Goal: Book appointment/travel/reservation

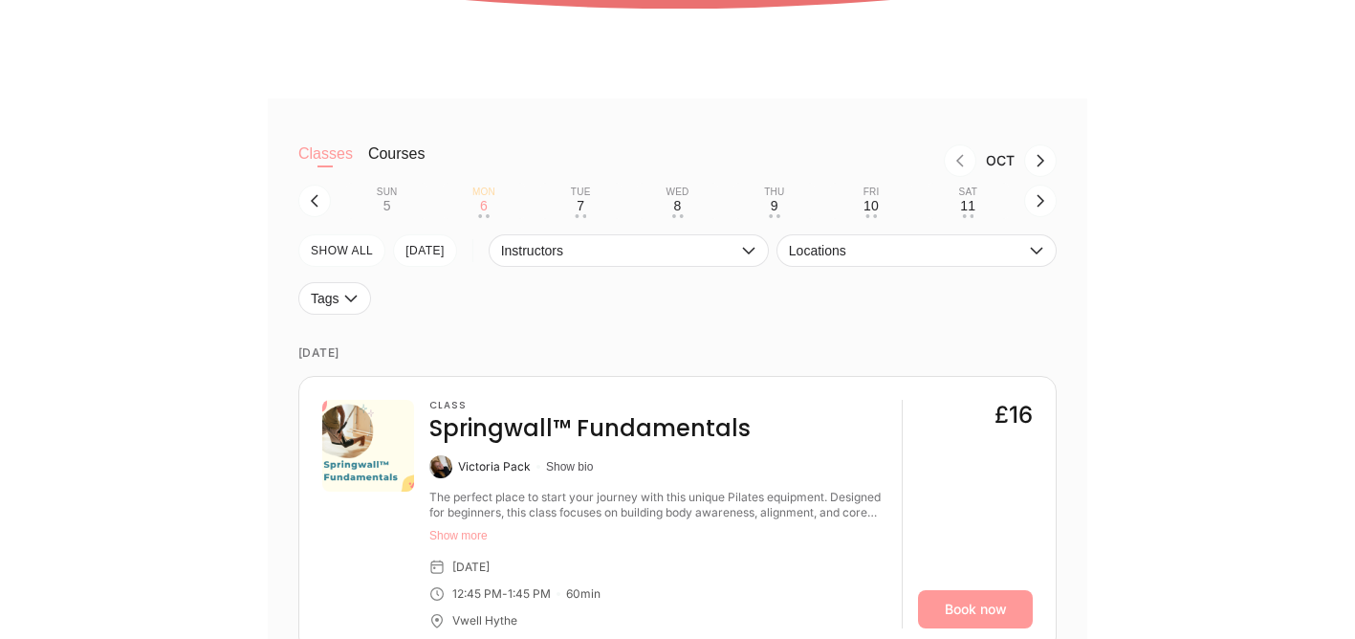
scroll to position [533, 0]
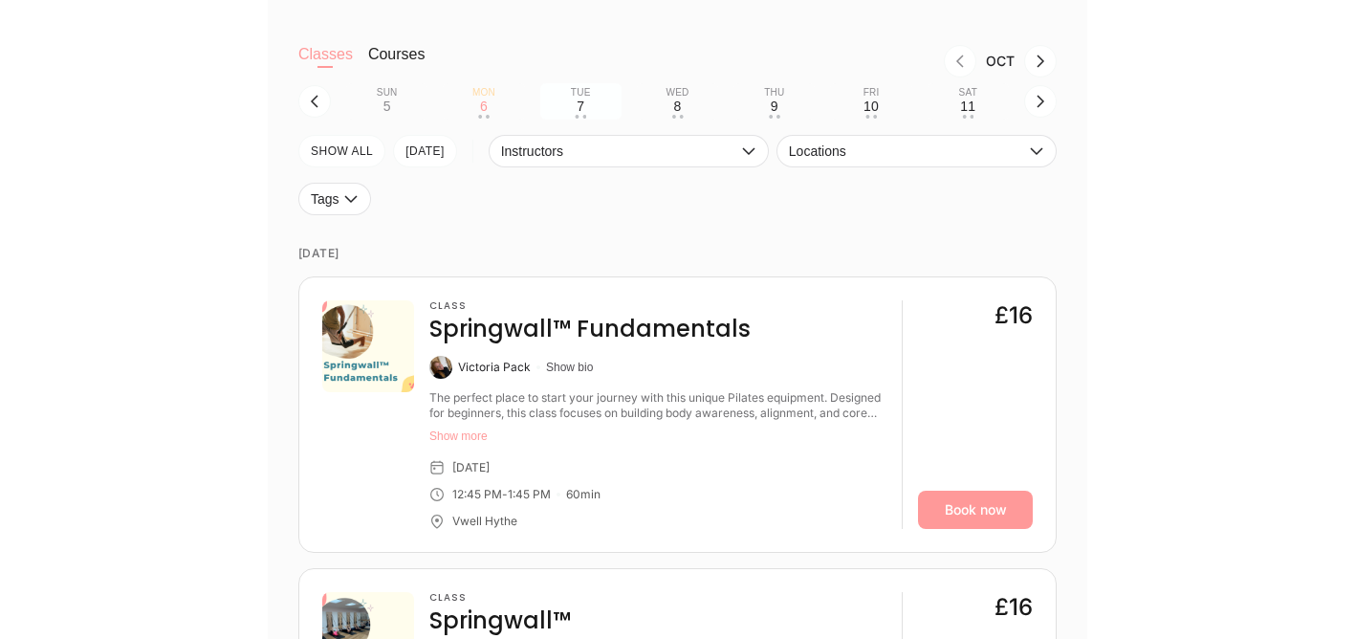
click at [577, 103] on div "7" at bounding box center [581, 105] width 8 height 15
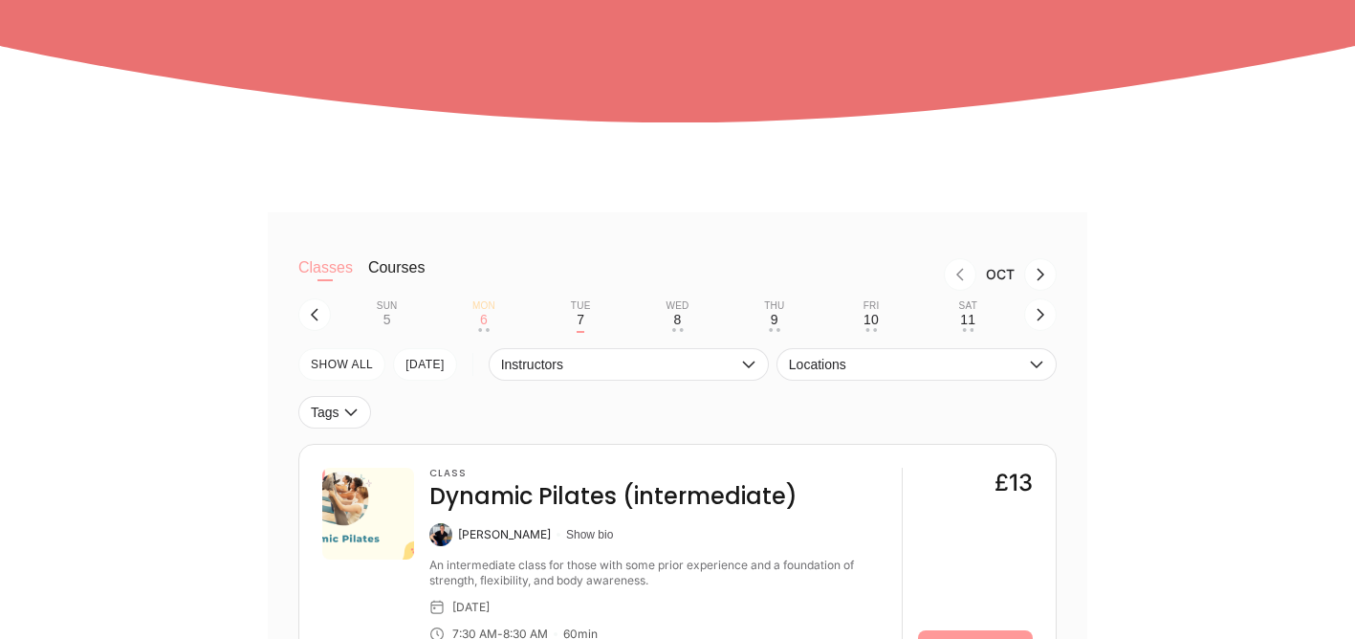
scroll to position [341, 0]
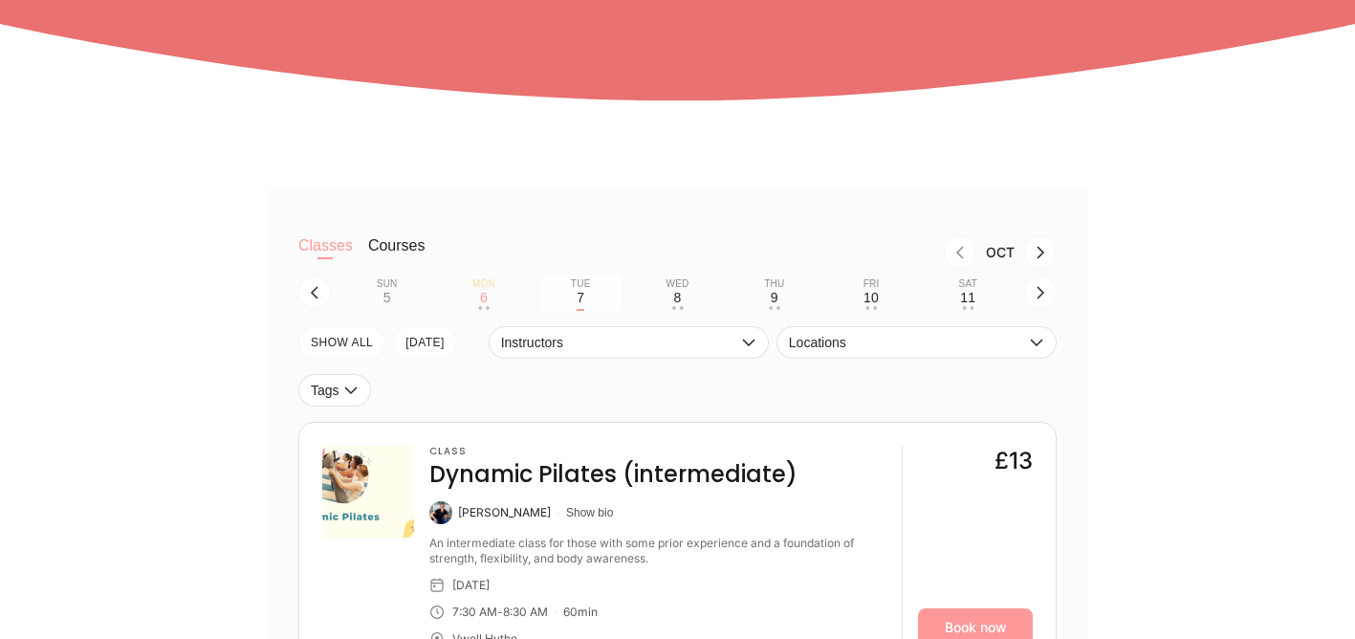
click at [593, 300] on button "Tue 7" at bounding box center [580, 292] width 81 height 36
click at [674, 301] on div "8" at bounding box center [677, 297] width 8 height 15
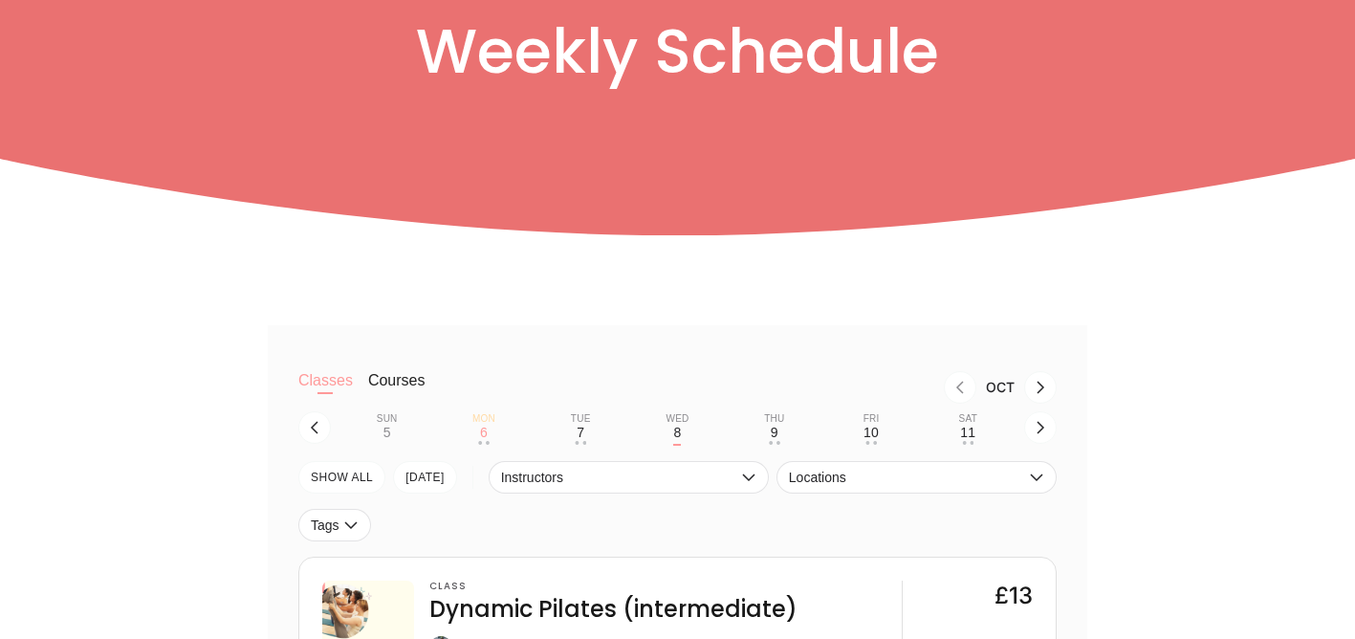
scroll to position [307, 0]
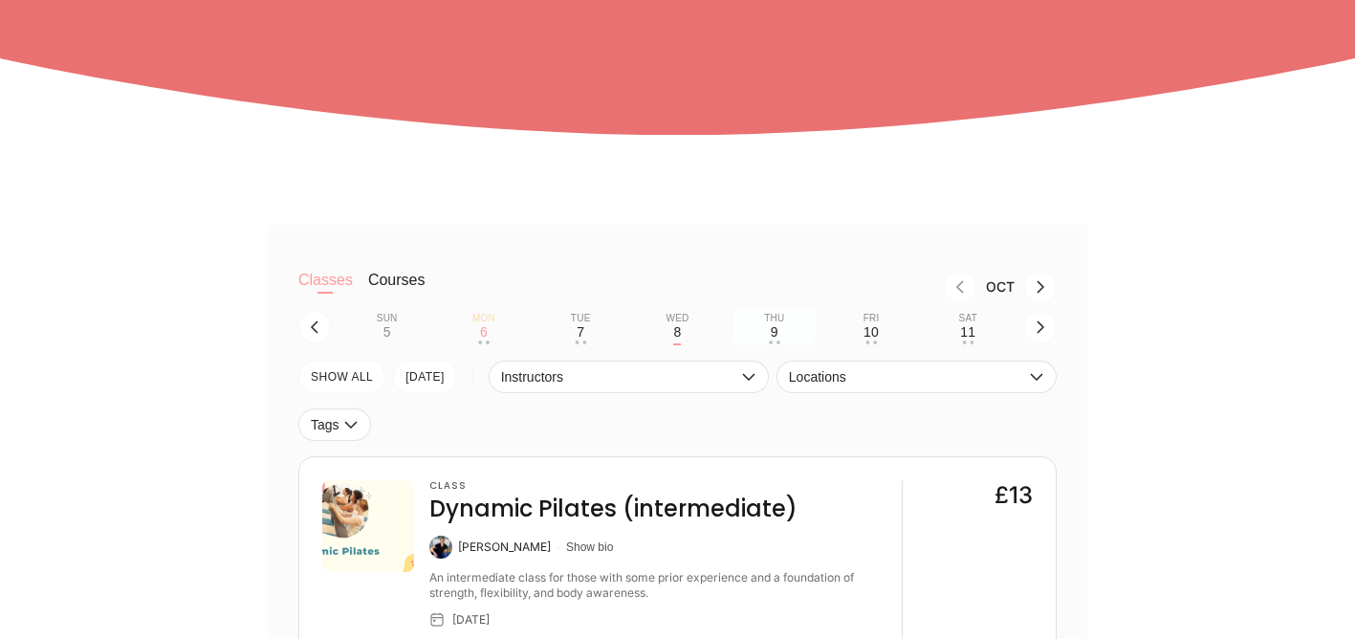
click at [772, 331] on div "9" at bounding box center [775, 331] width 8 height 15
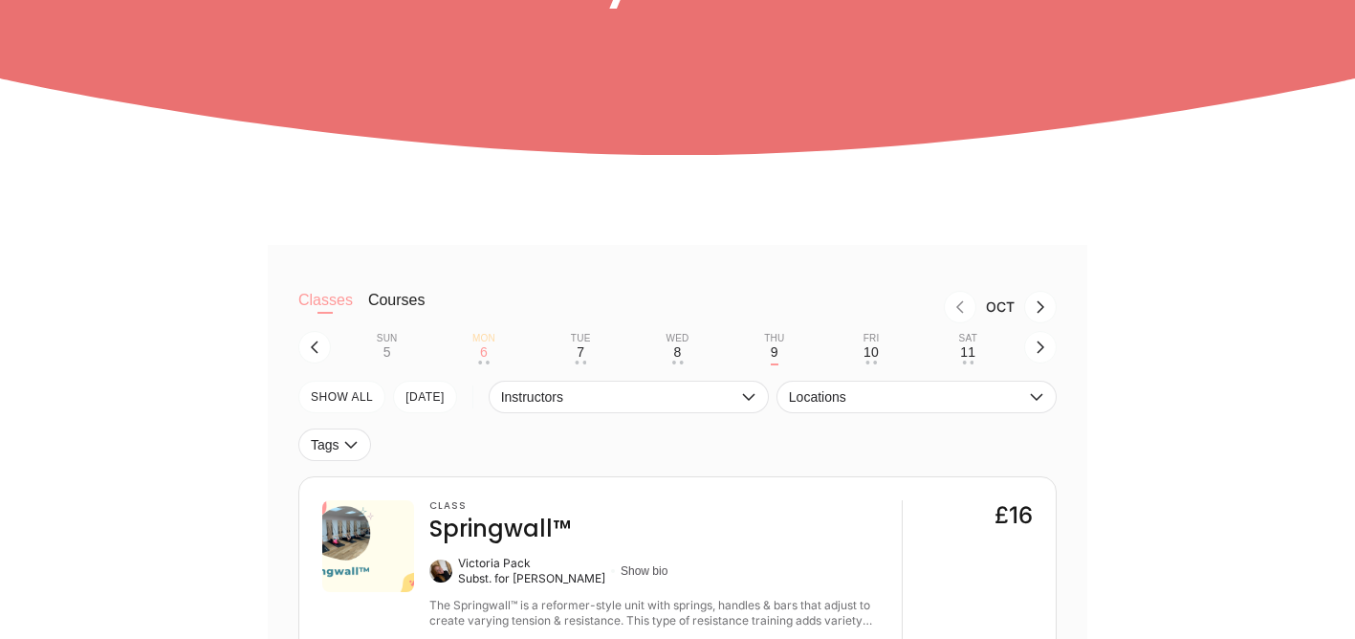
scroll to position [306, 0]
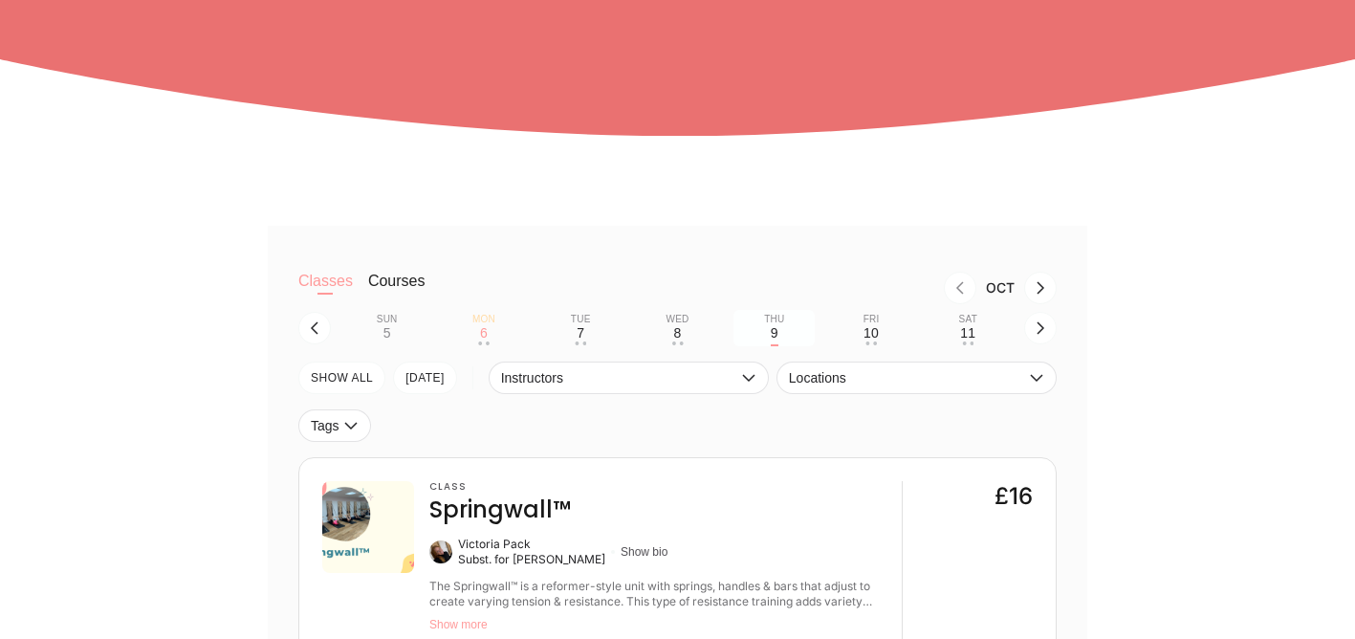
click at [773, 332] on div "9" at bounding box center [775, 332] width 8 height 15
click at [873, 331] on div "10" at bounding box center [870, 332] width 15 height 15
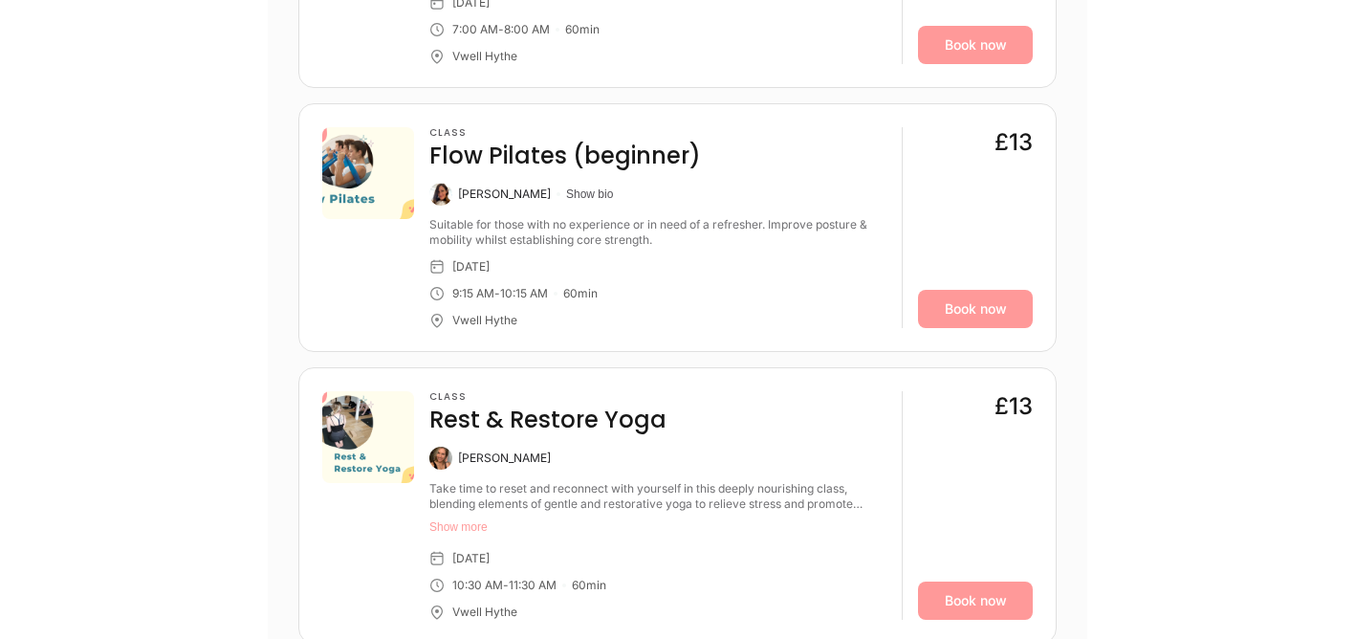
scroll to position [716, 0]
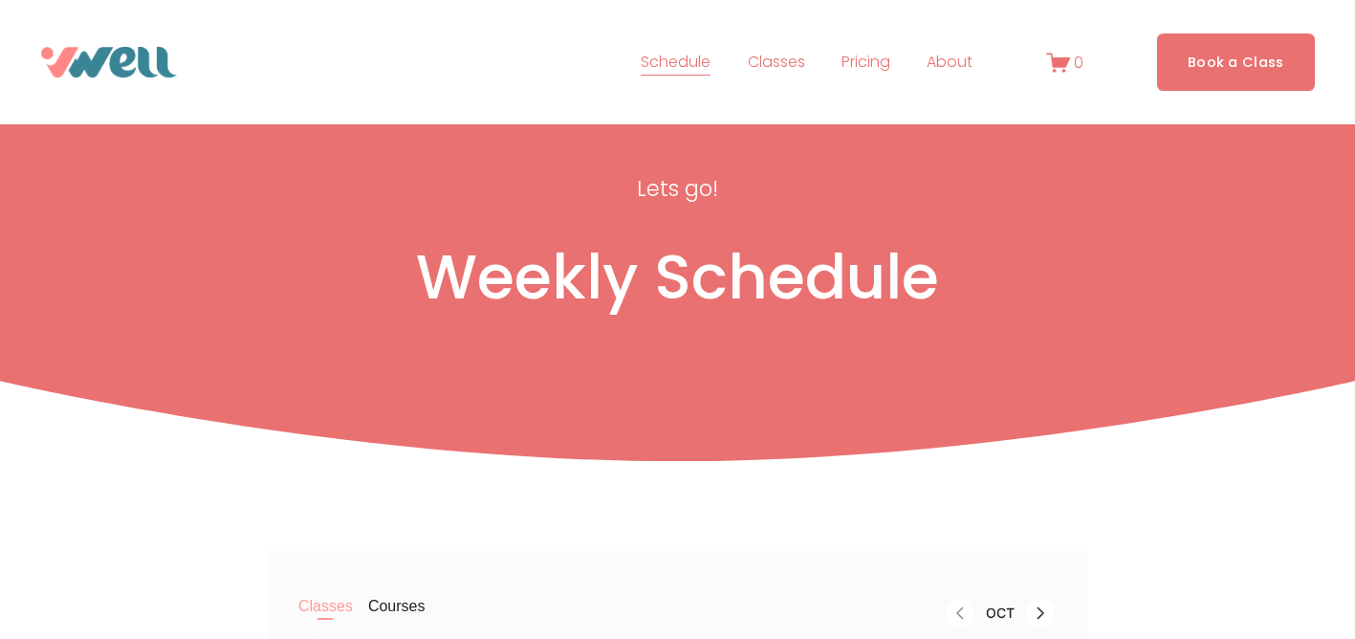
click at [778, 61] on span "Classes" at bounding box center [776, 63] width 57 height 28
click at [0, 0] on span "Pilates" at bounding box center [0, 0] width 0 height 0
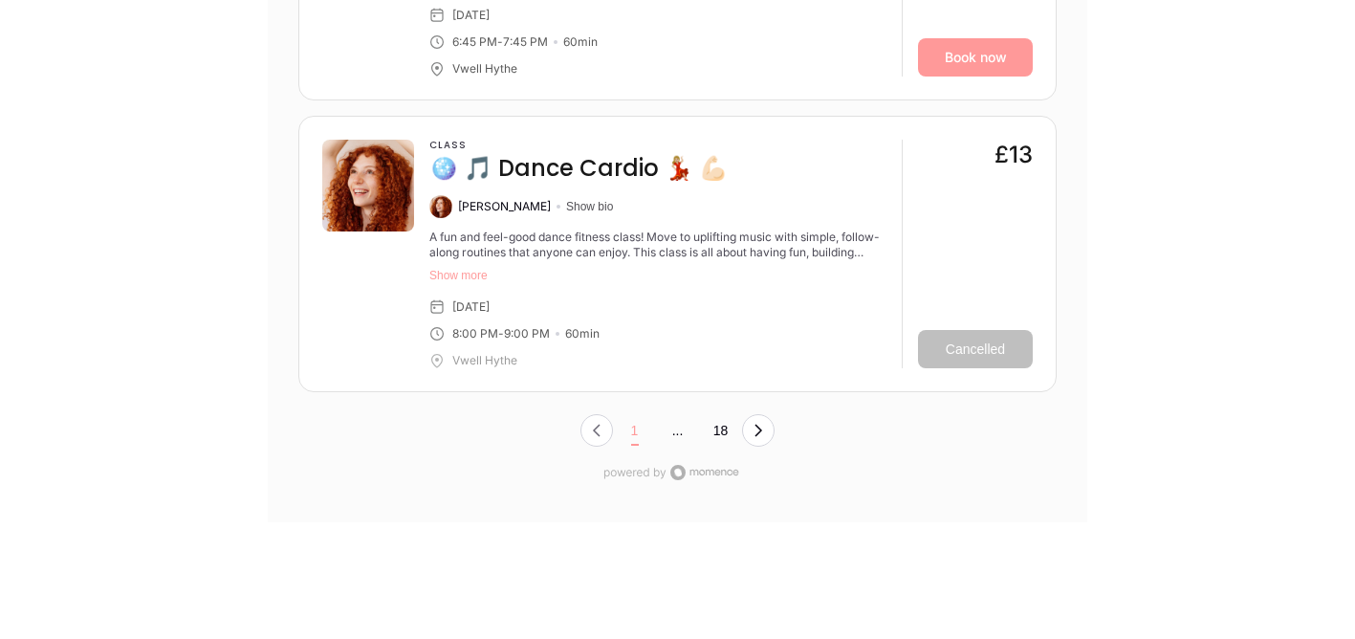
scroll to position [7188, 0]
click at [755, 430] on icon "Next Page, Page 0" at bounding box center [758, 429] width 15 height 15
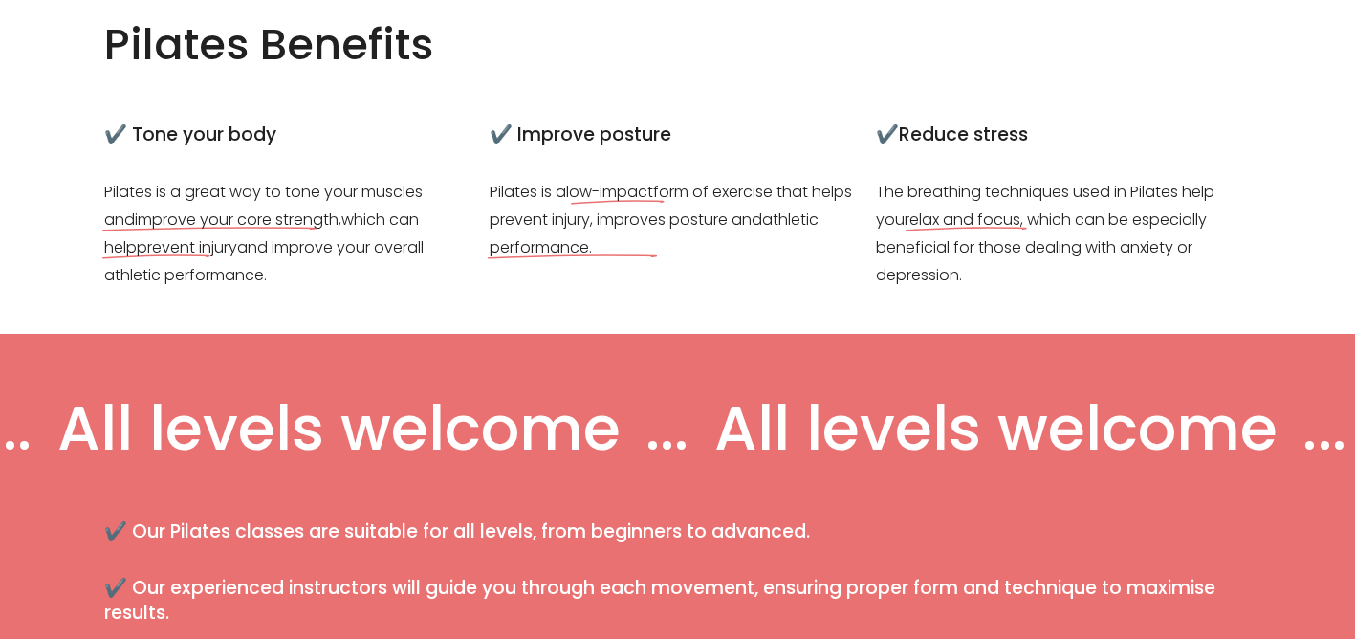
scroll to position [0, 0]
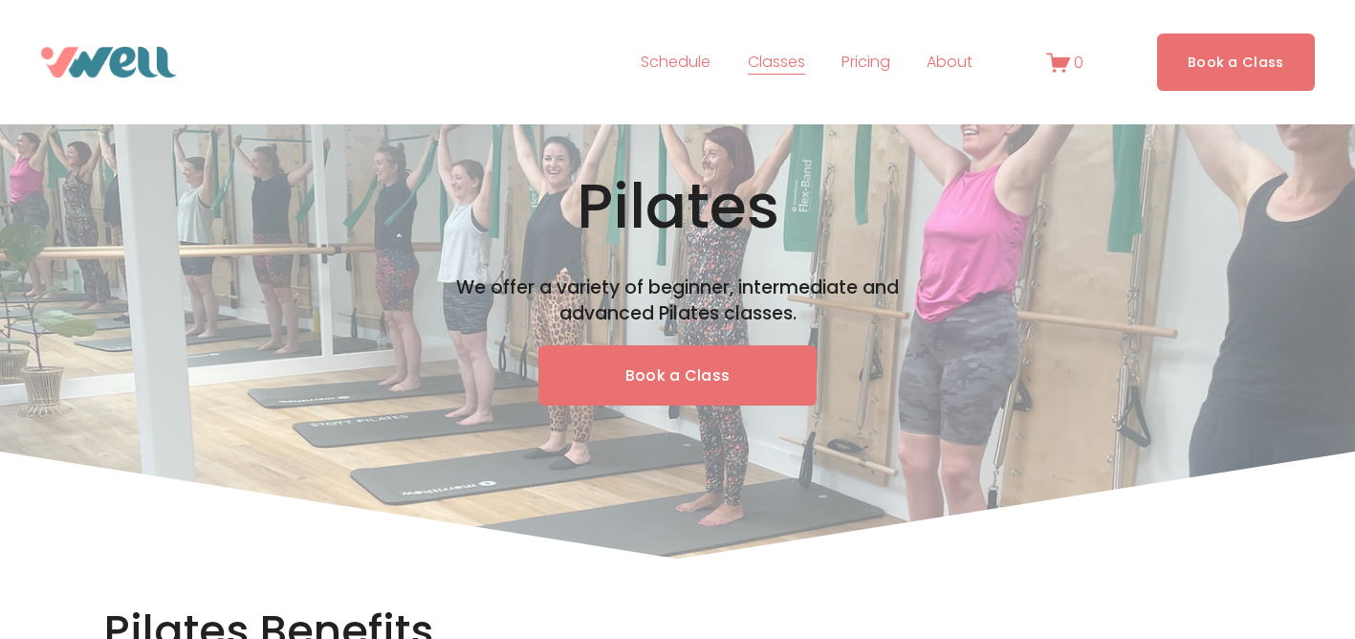
click at [668, 62] on link "Schedule" at bounding box center [676, 62] width 70 height 31
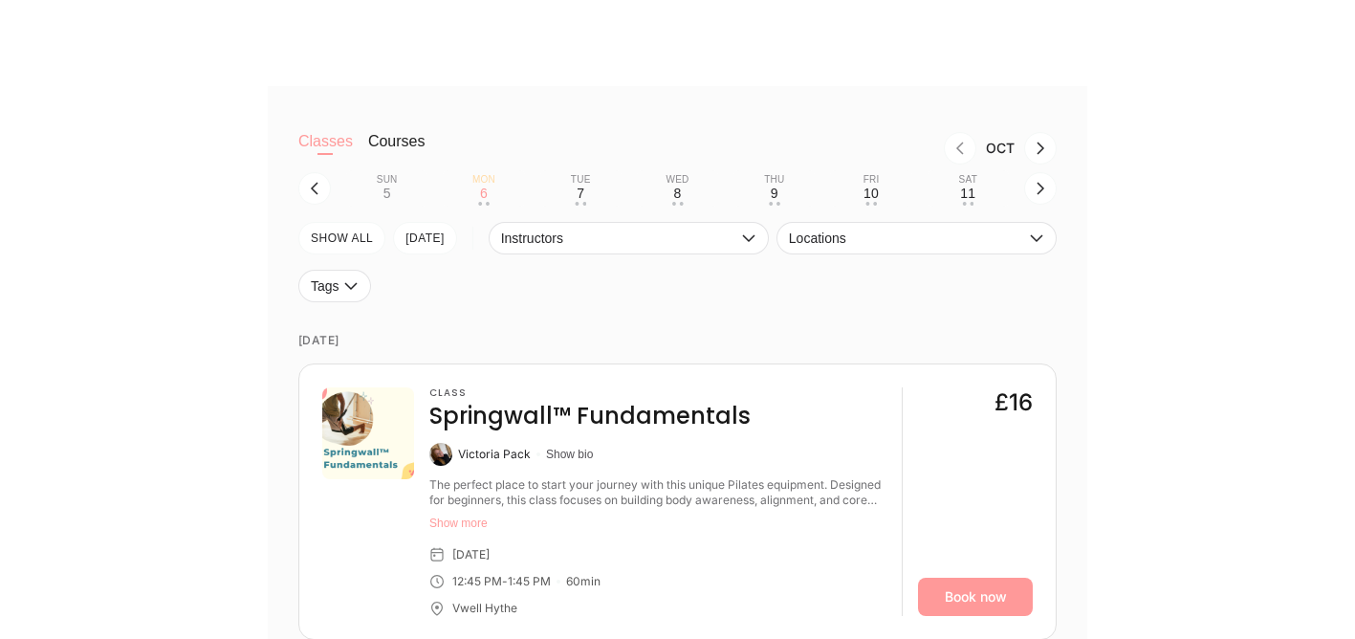
scroll to position [448, 0]
click at [400, 138] on button "Courses" at bounding box center [396, 149] width 57 height 38
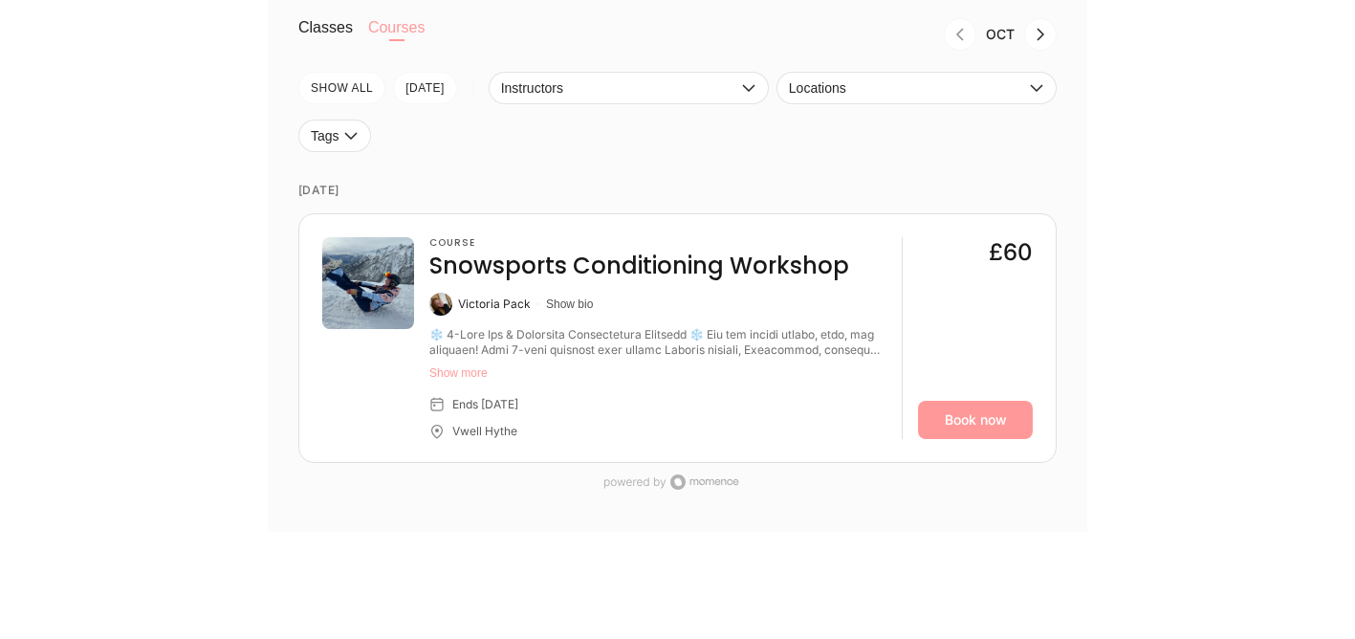
scroll to position [546, 0]
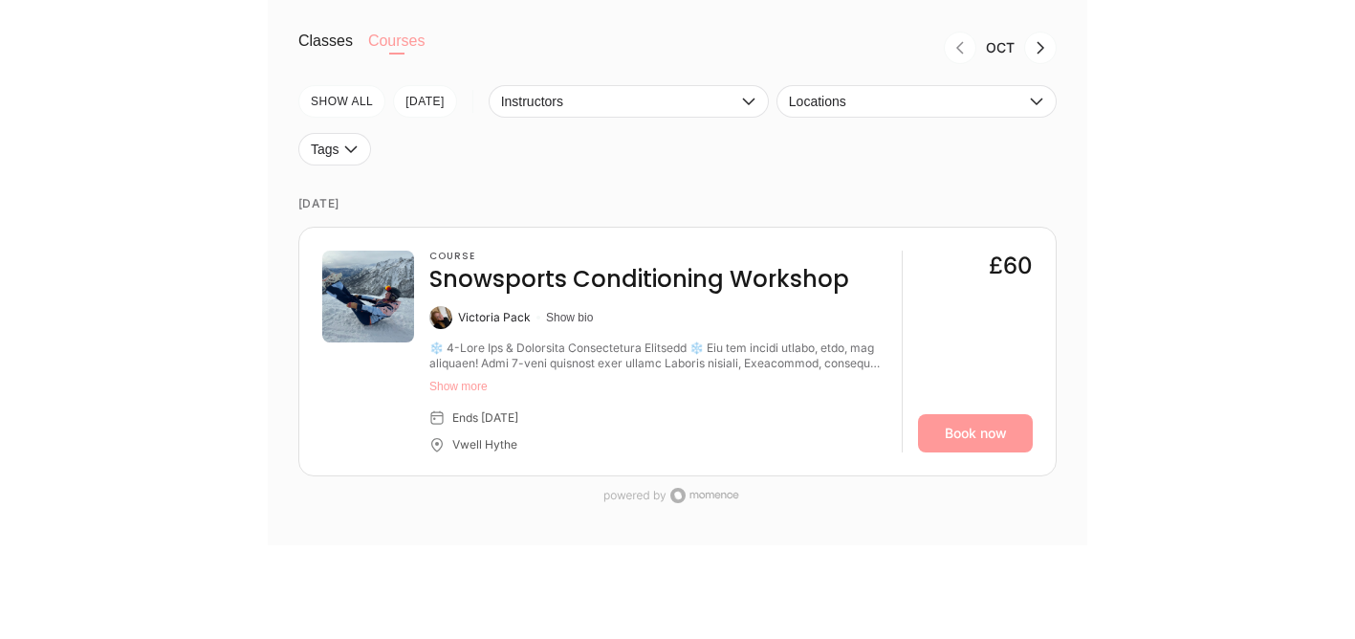
click at [324, 40] on button "Classes" at bounding box center [325, 51] width 55 height 38
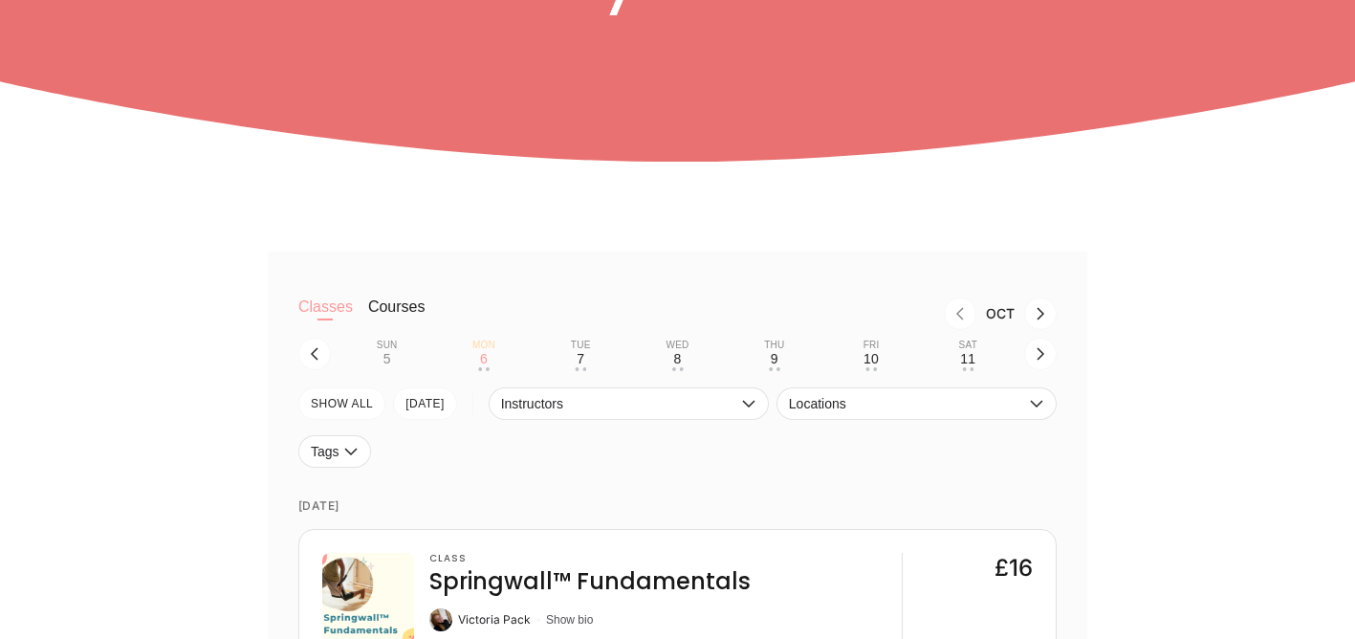
scroll to position [448, 0]
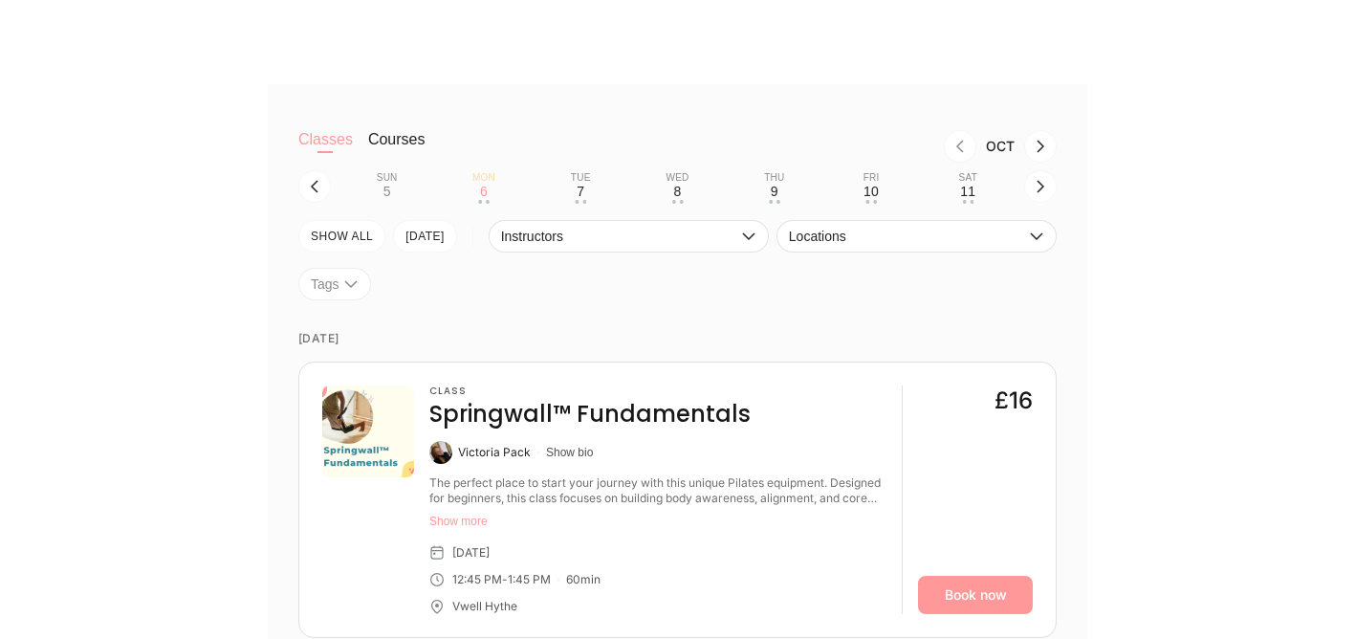
click at [354, 286] on icon "button" at bounding box center [350, 283] width 15 height 15
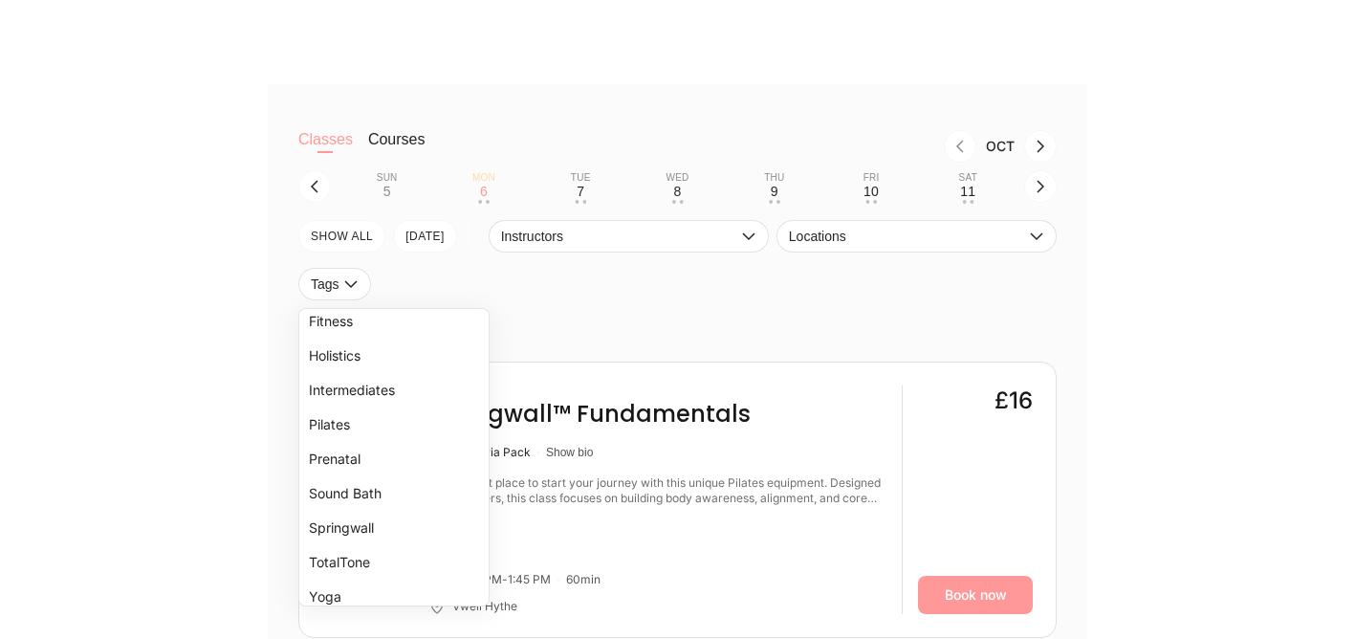
scroll to position [117, 0]
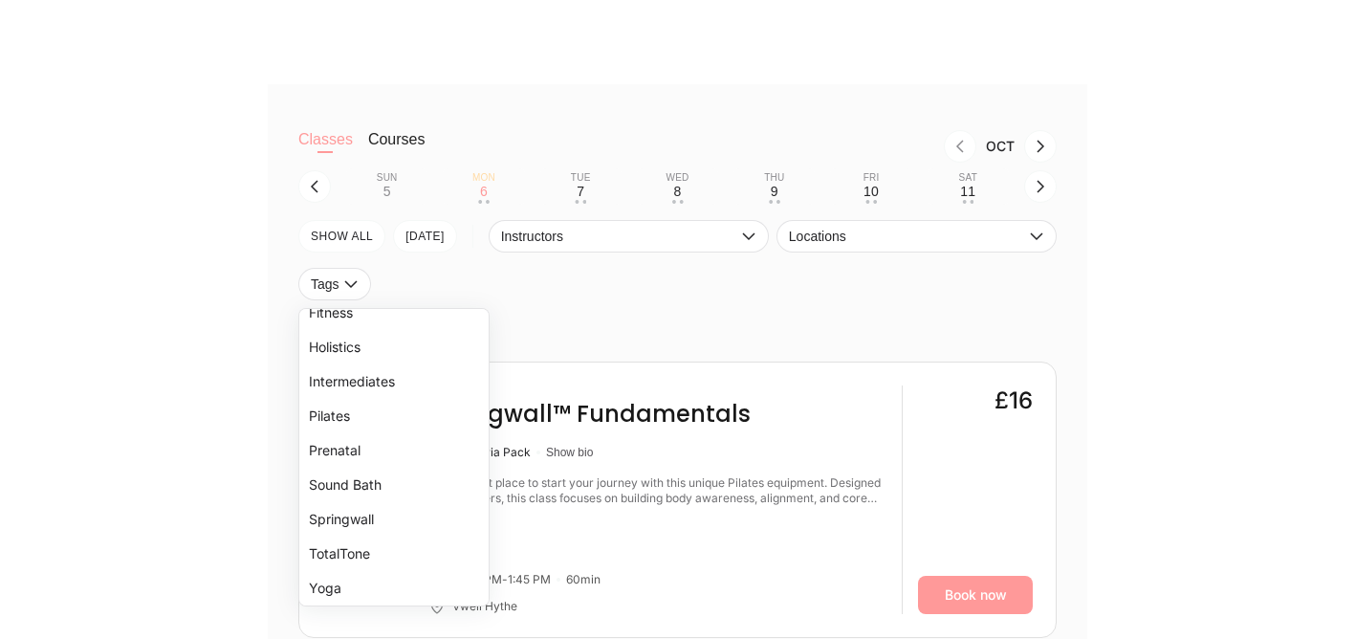
click at [330, 448] on li "Prenatal" at bounding box center [393, 450] width 189 height 34
click at [712, 320] on time "TUESDAY, OCTOBER 21, 2025" at bounding box center [677, 339] width 758 height 46
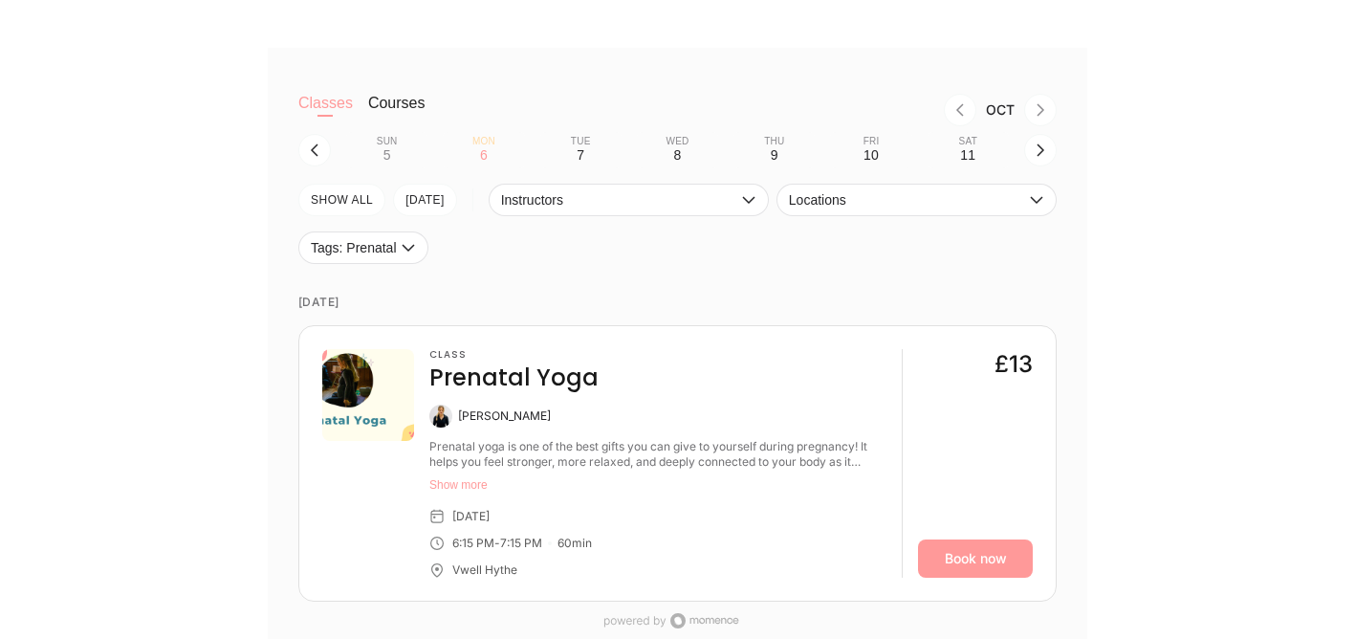
scroll to position [442, 0]
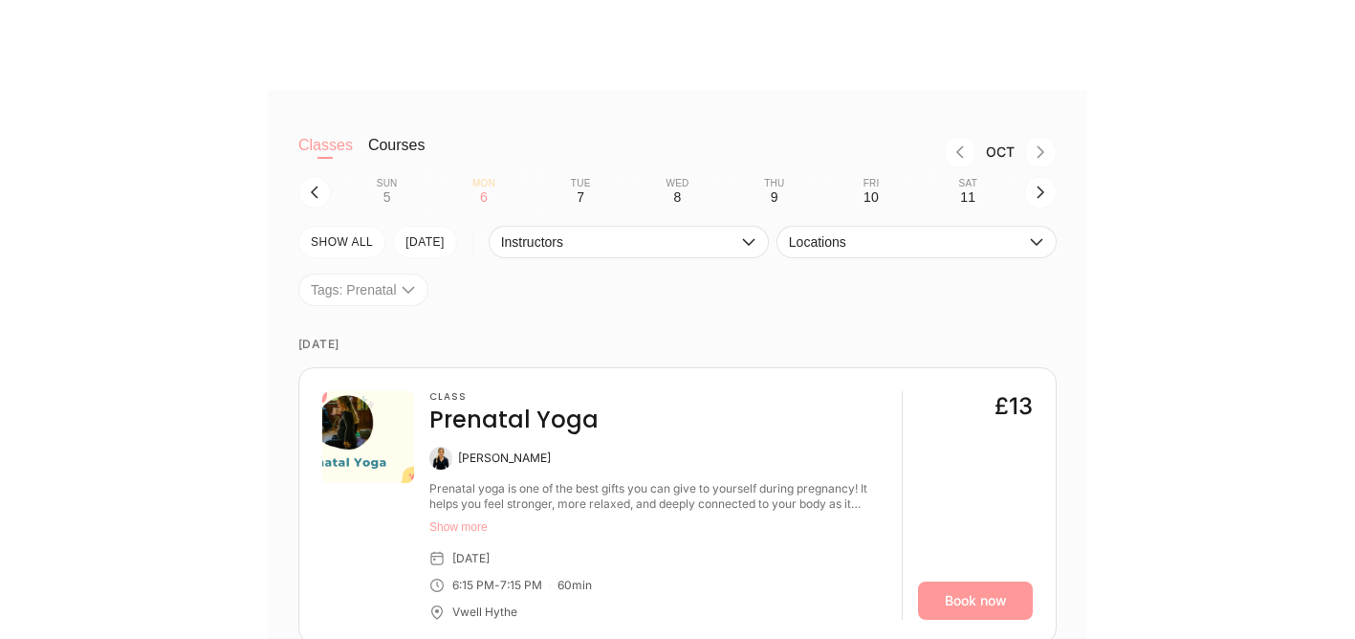
click at [408, 290] on icon "button" at bounding box center [408, 290] width 12 height 8
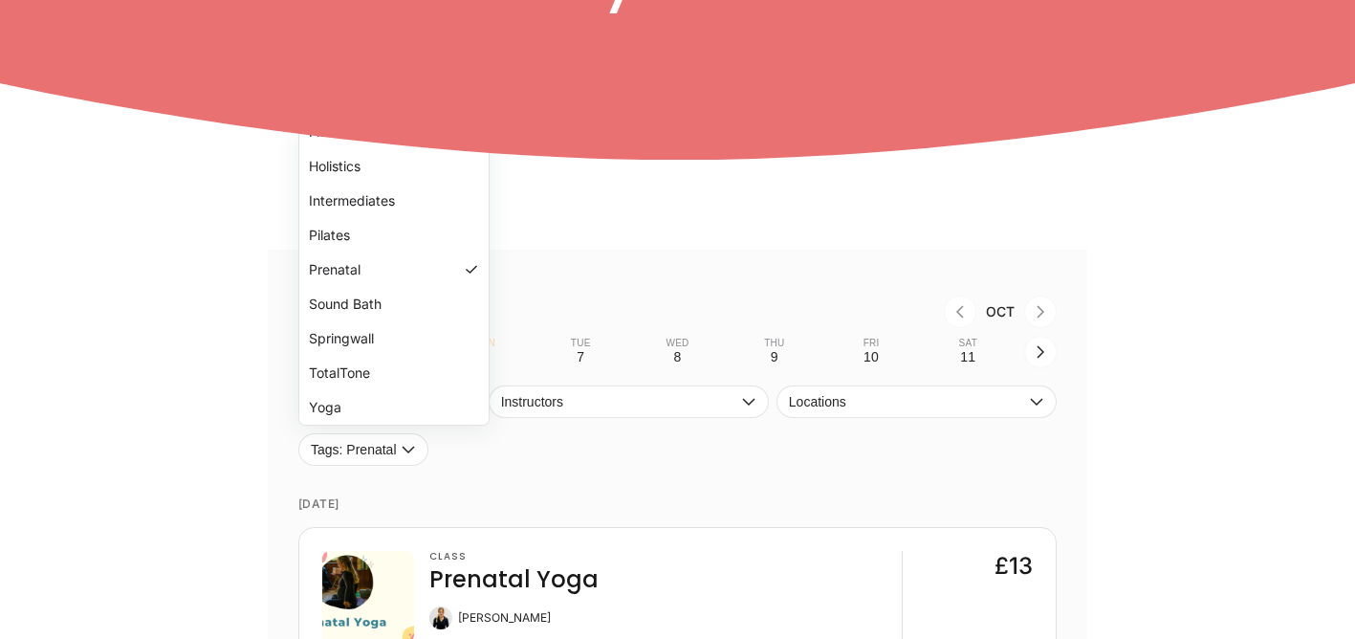
scroll to position [112, 0]
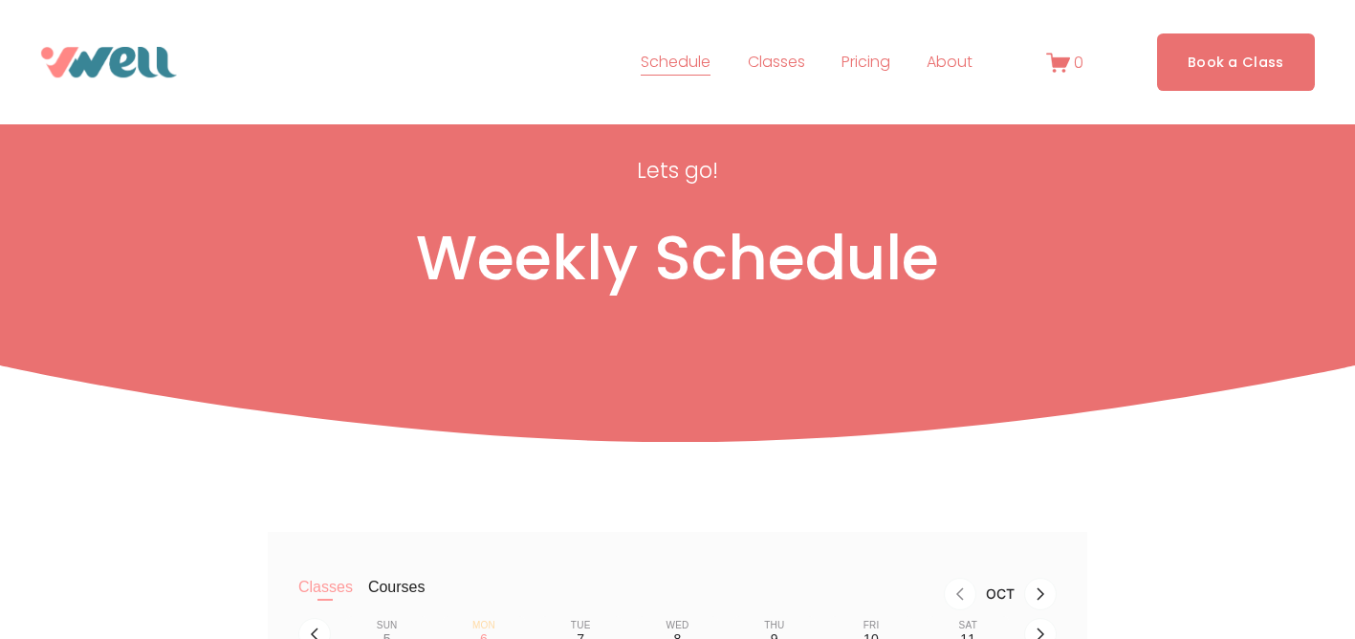
scroll to position [1, 0]
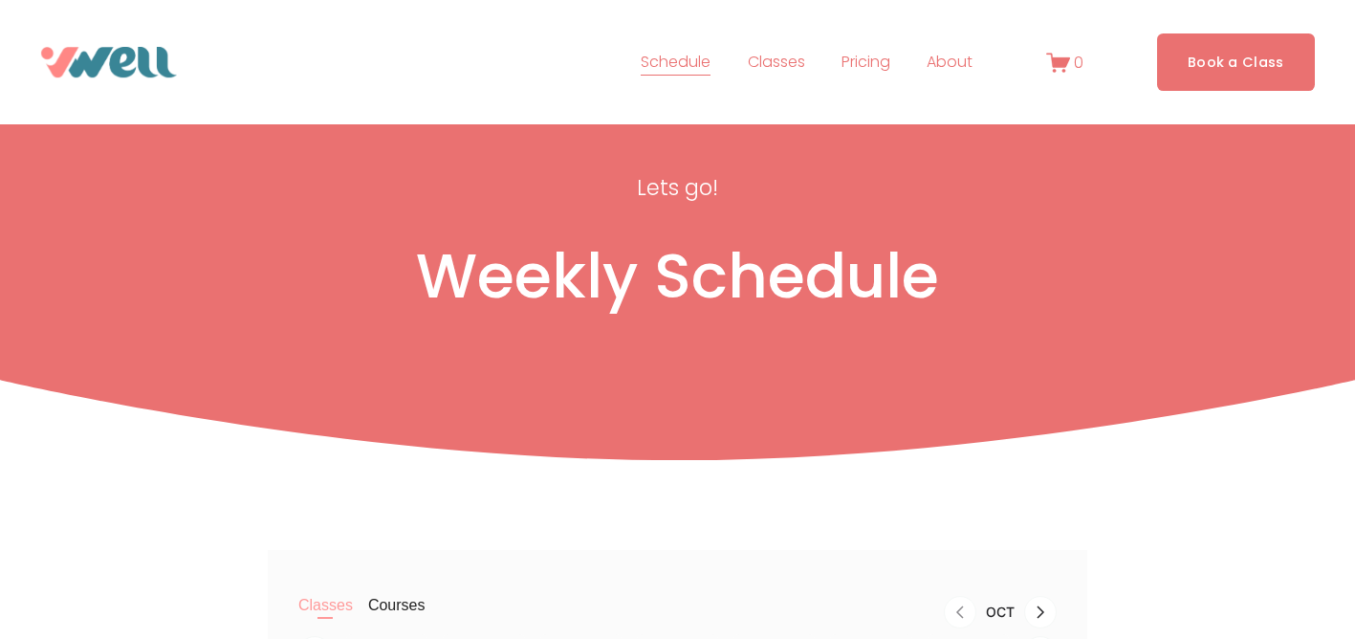
click at [1230, 66] on link "Book a Class" at bounding box center [1236, 61] width 158 height 56
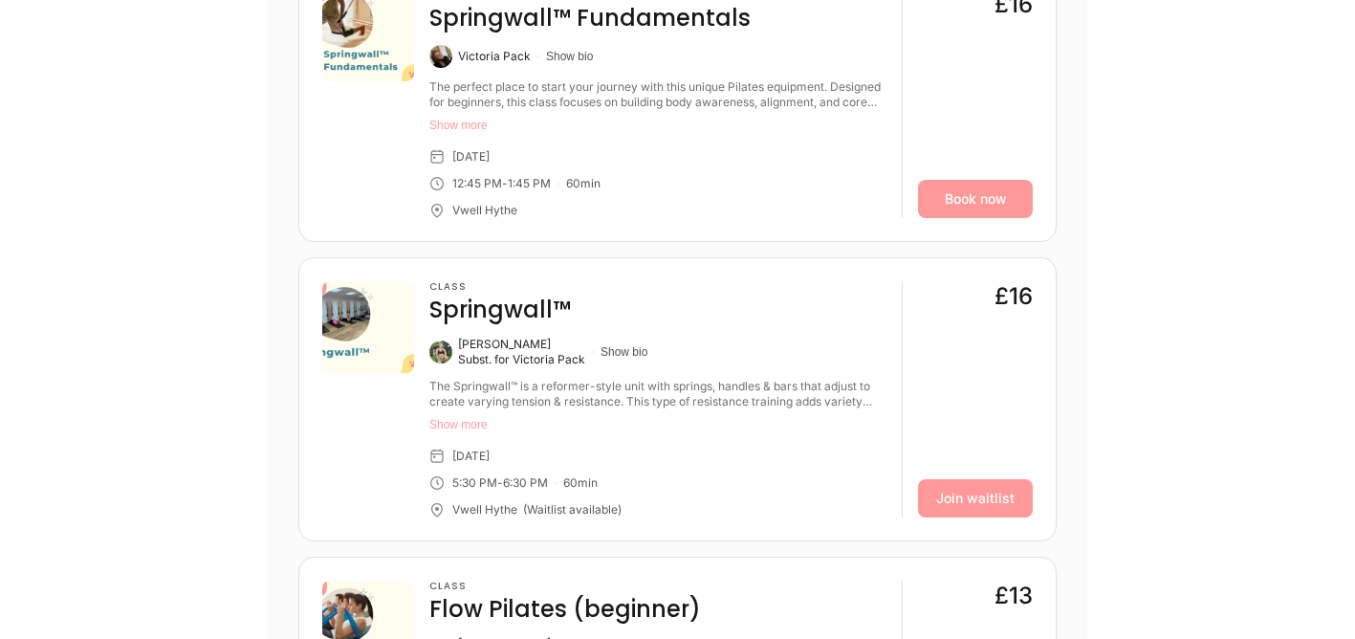
scroll to position [849, 0]
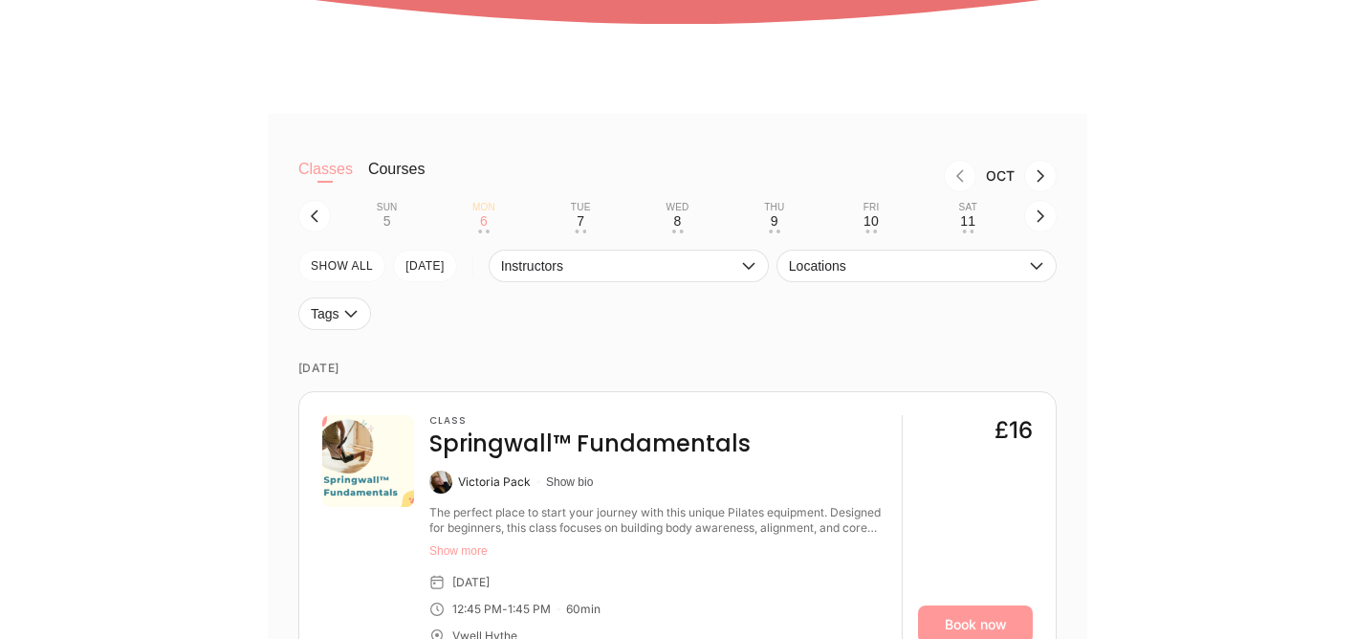
scroll to position [440, 0]
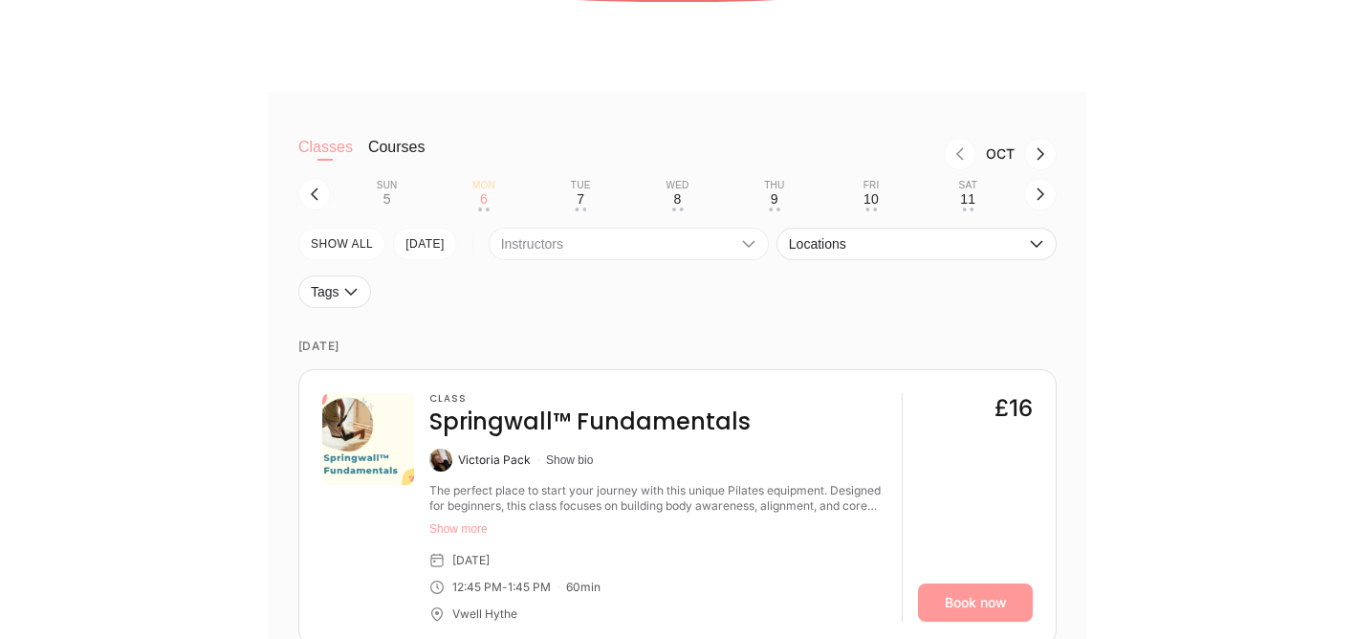
click at [749, 243] on icon "button" at bounding box center [748, 243] width 15 height 15
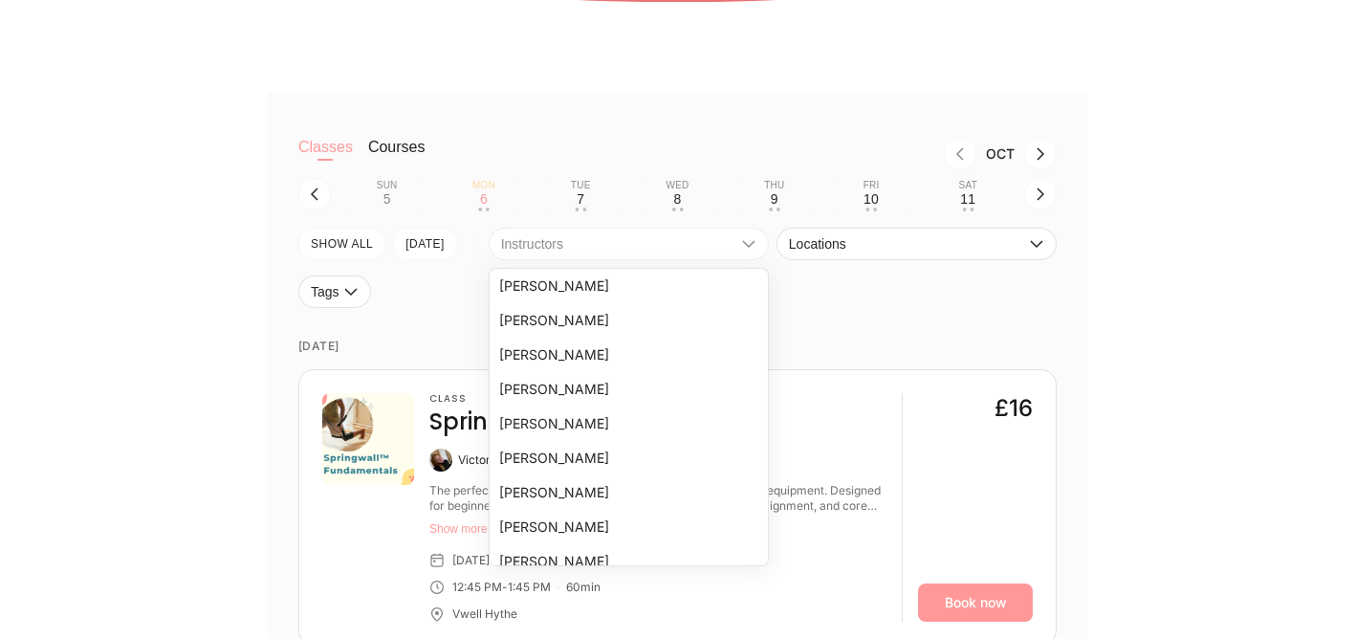
click at [748, 242] on icon "button" at bounding box center [748, 243] width 15 height 15
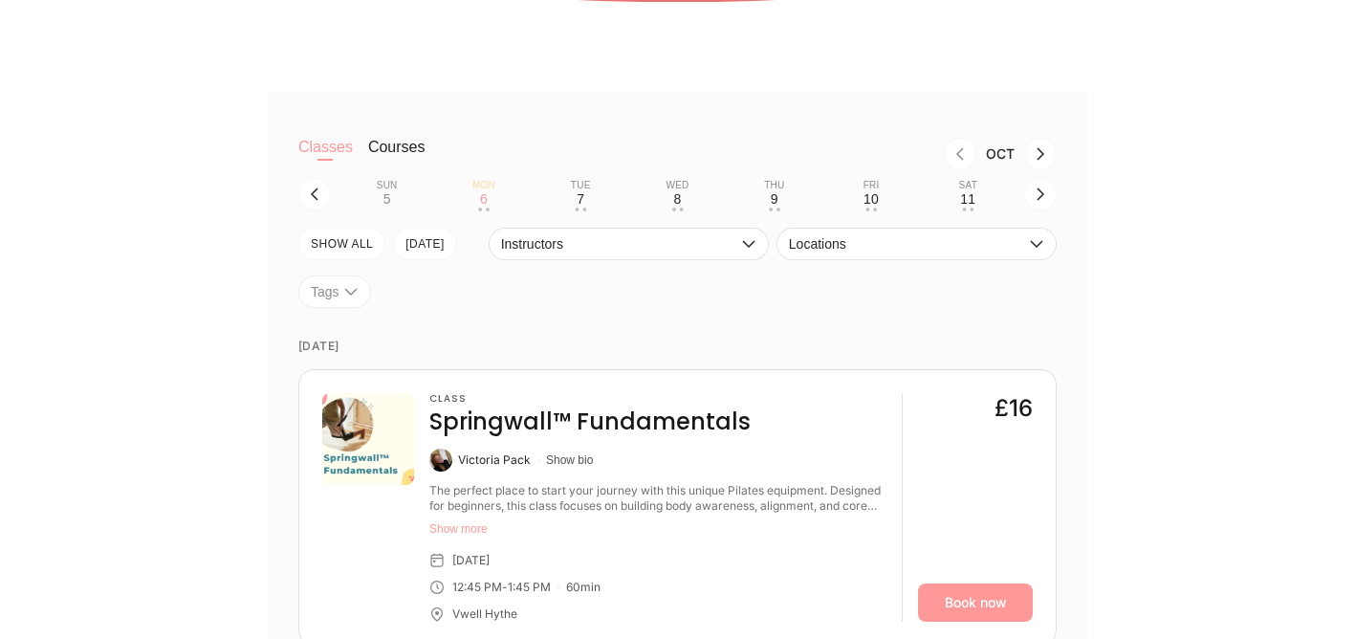
click at [347, 294] on icon "button" at bounding box center [350, 291] width 15 height 15
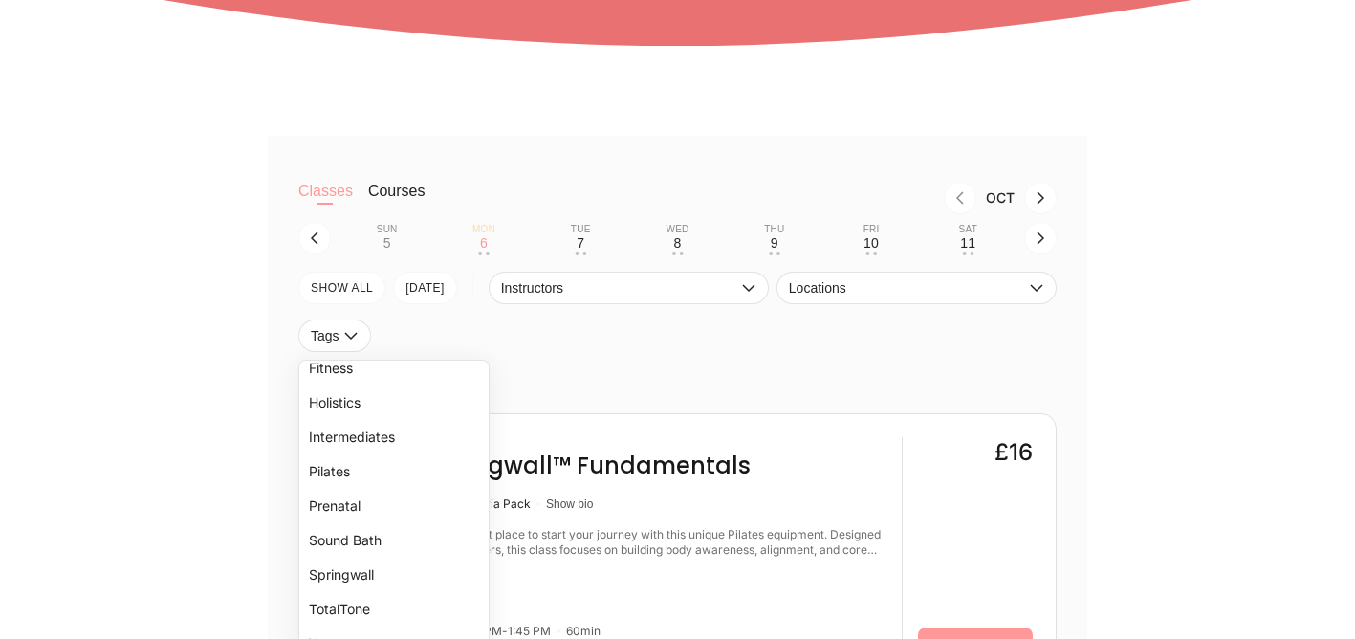
scroll to position [117, 0]
click at [345, 464] on li "Pilates" at bounding box center [393, 467] width 189 height 34
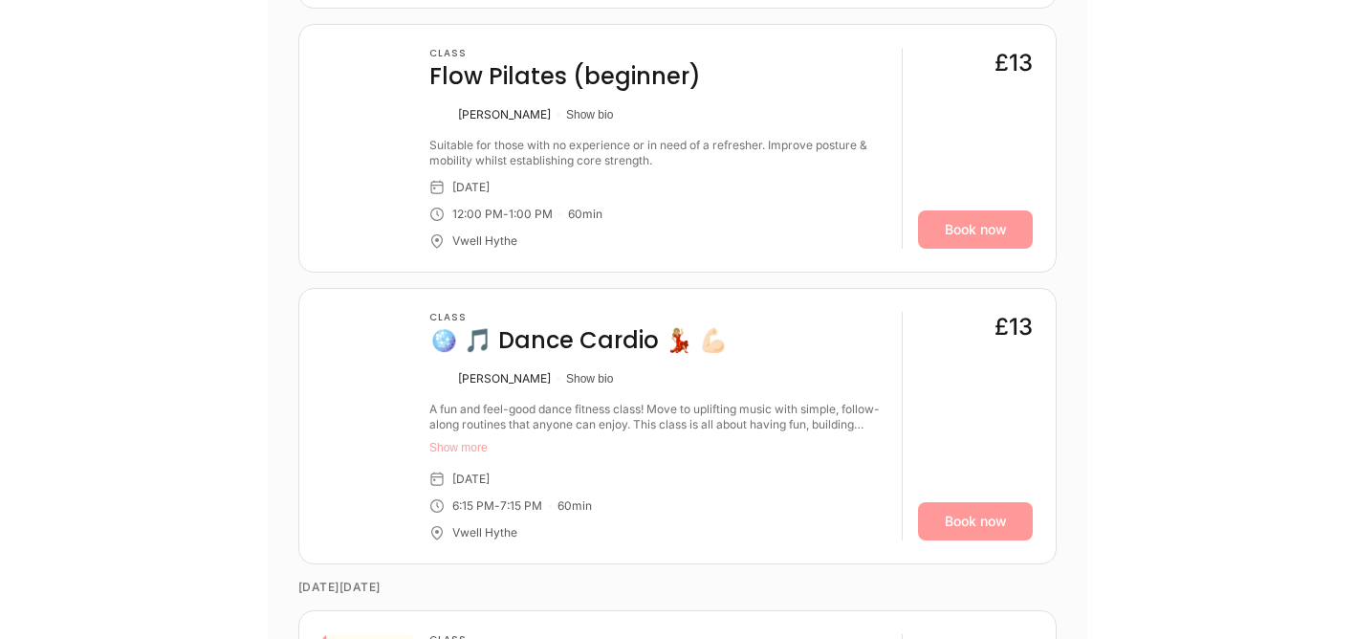
scroll to position [2535, 0]
